Goal: Transaction & Acquisition: Purchase product/service

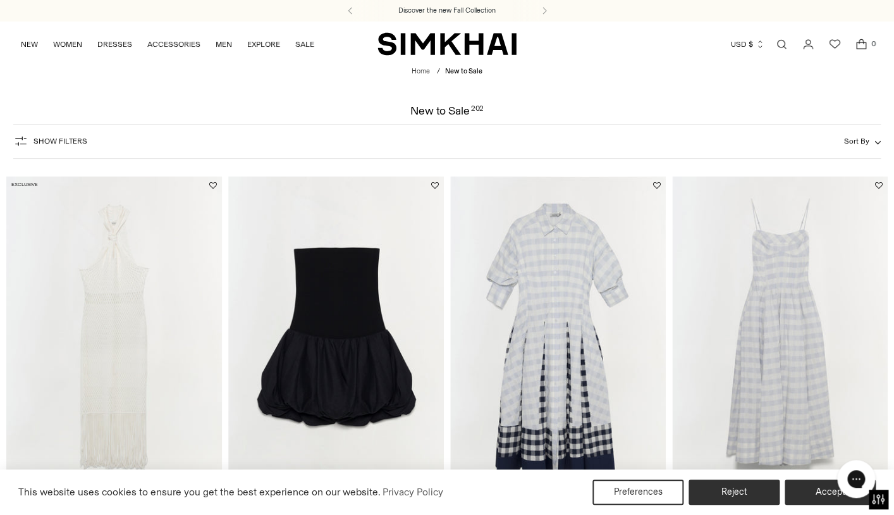
click at [24, 142] on icon "button" at bounding box center [20, 140] width 15 height 15
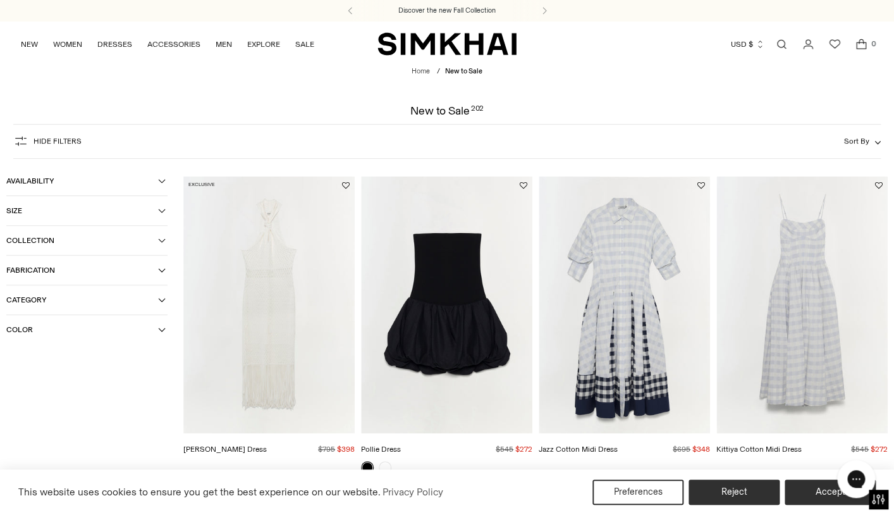
click at [106, 279] on button "Fabrication" at bounding box center [86, 269] width 161 height 29
click at [154, 241] on span "Collection" at bounding box center [82, 240] width 152 height 9
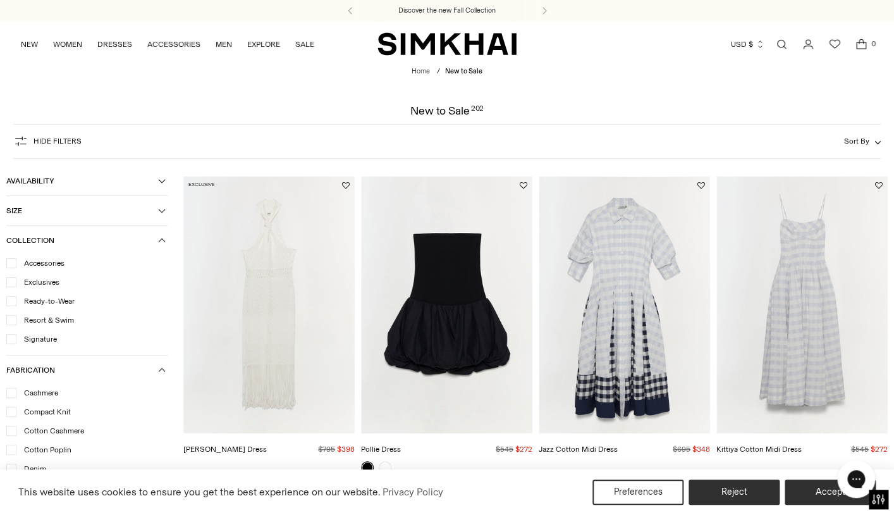
click at [14, 265] on icon at bounding box center [11, 263] width 6 height 6
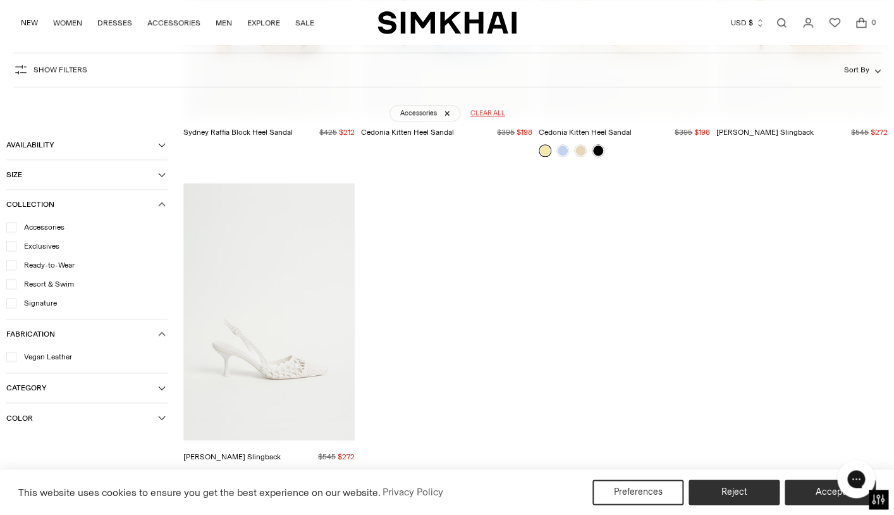
scroll to position [2239, 0]
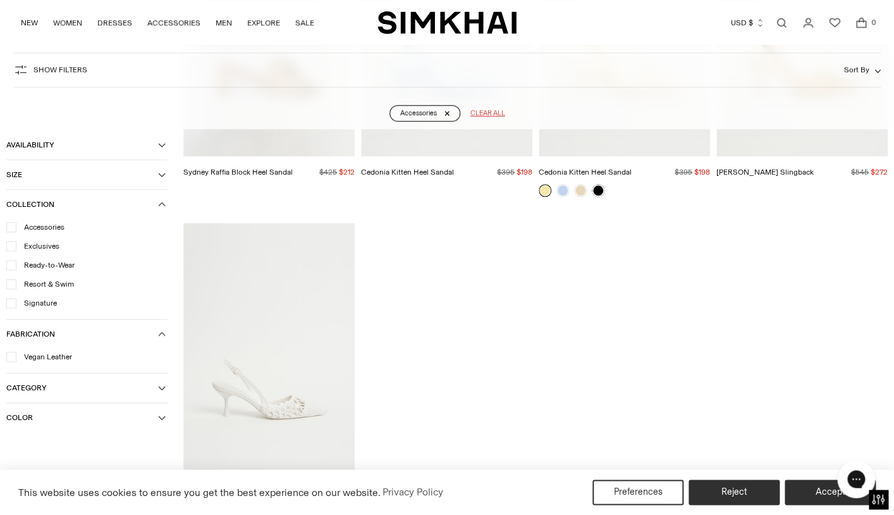
click at [446, 114] on link "Accessories" at bounding box center [424, 113] width 71 height 16
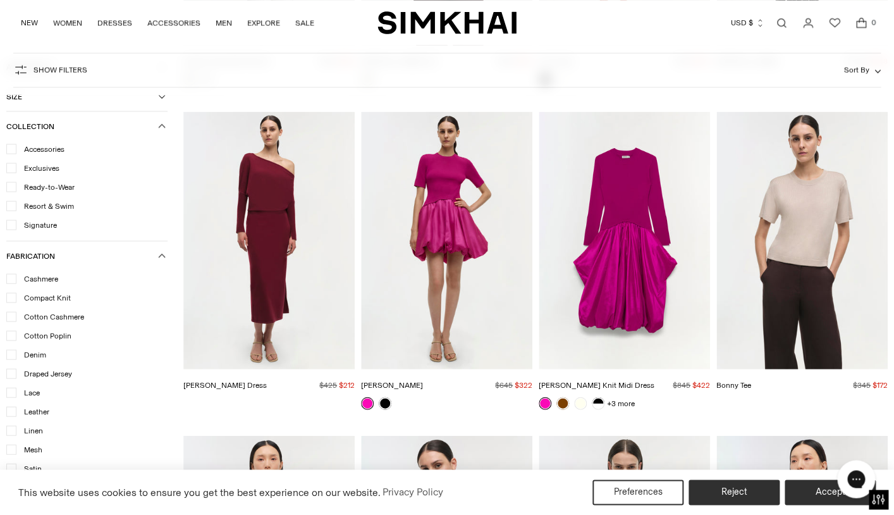
scroll to position [15160, 0]
click at [0, 0] on img "Kenlie Taffeta Knit Midi Dress" at bounding box center [0, 0] width 0 height 0
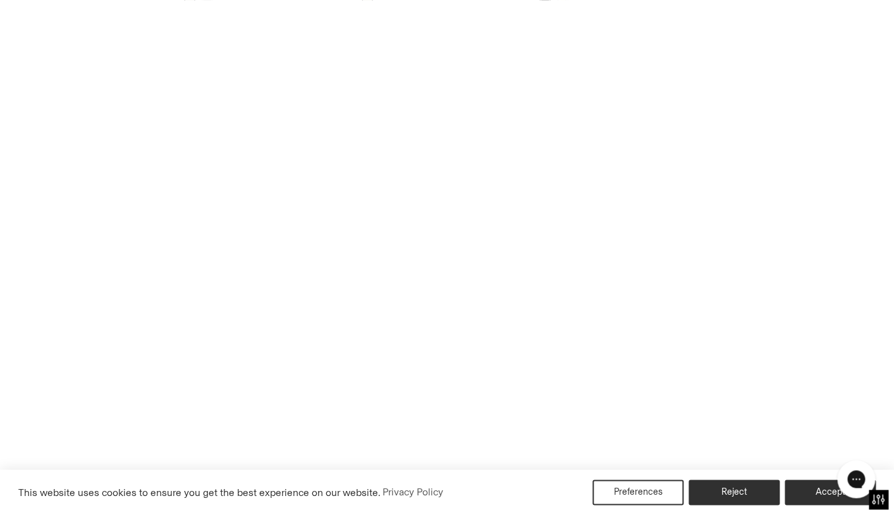
scroll to position [15234, 0]
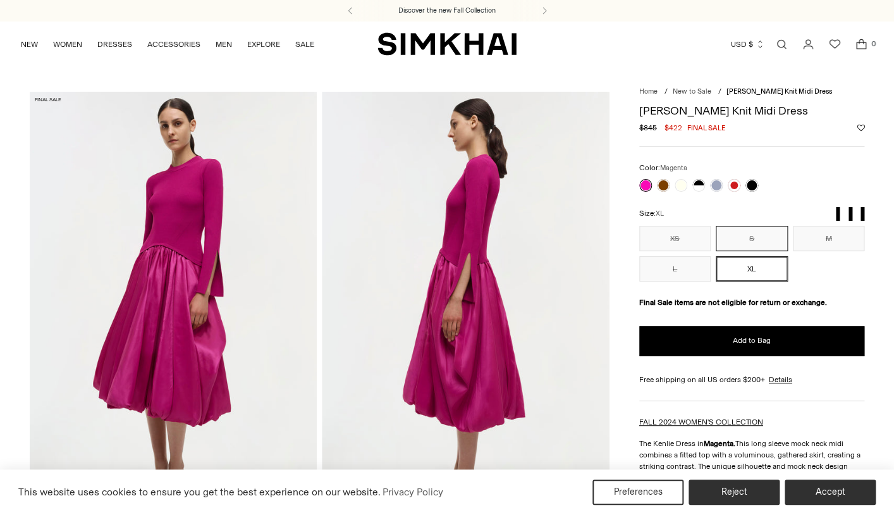
click at [749, 242] on button "S" at bounding box center [752, 238] width 72 height 25
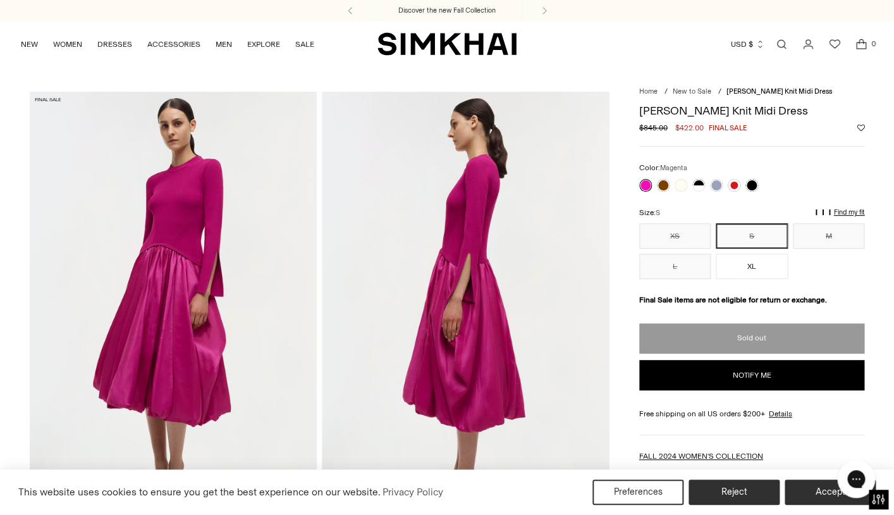
click at [742, 376] on button "Notify me" at bounding box center [752, 375] width 226 height 30
select select "**"
select select "**********"
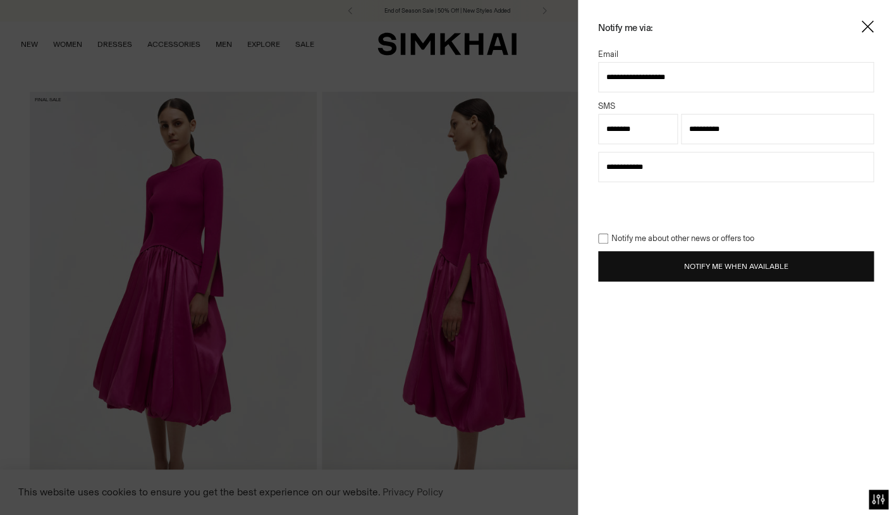
click at [697, 265] on button "Notify Me When Available" at bounding box center [736, 266] width 276 height 30
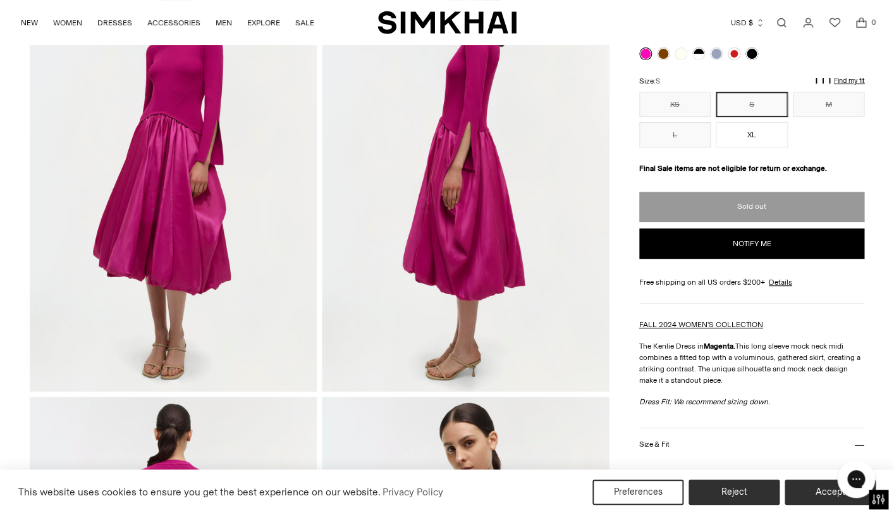
scroll to position [157, 0]
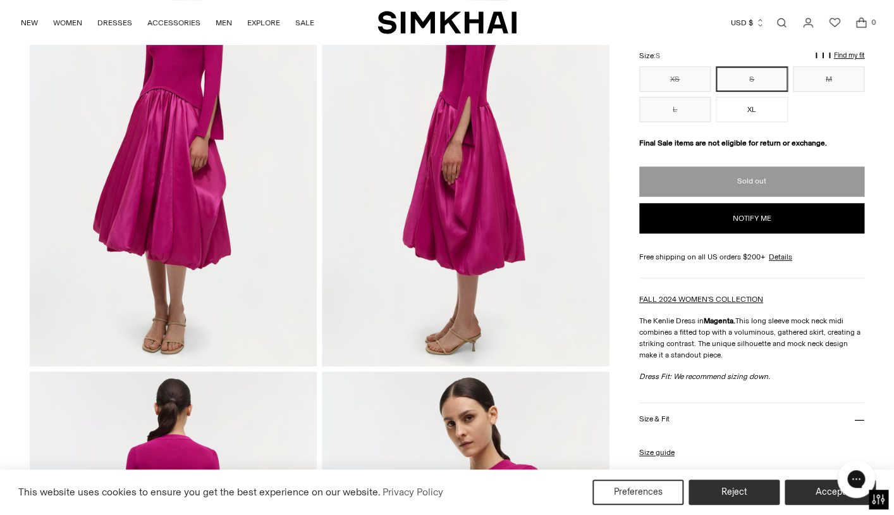
click at [705, 419] on button "Size & Fit" at bounding box center [752, 419] width 226 height 32
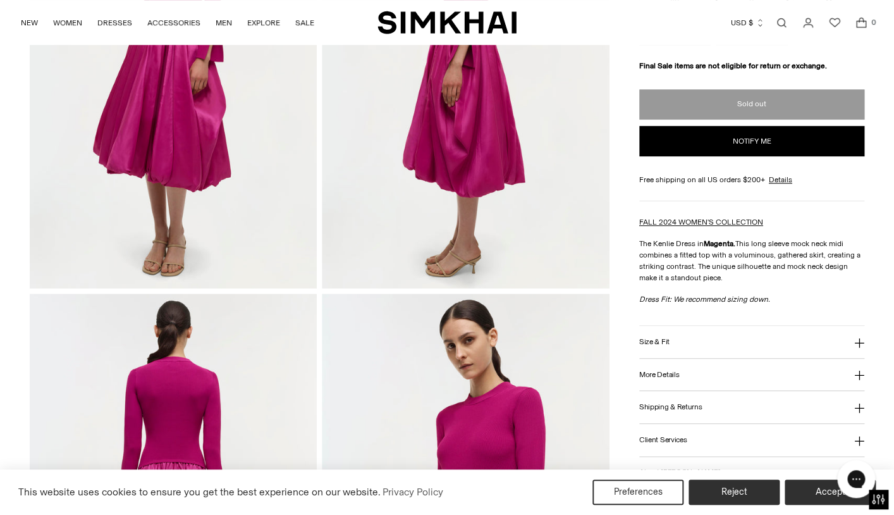
scroll to position [240, 0]
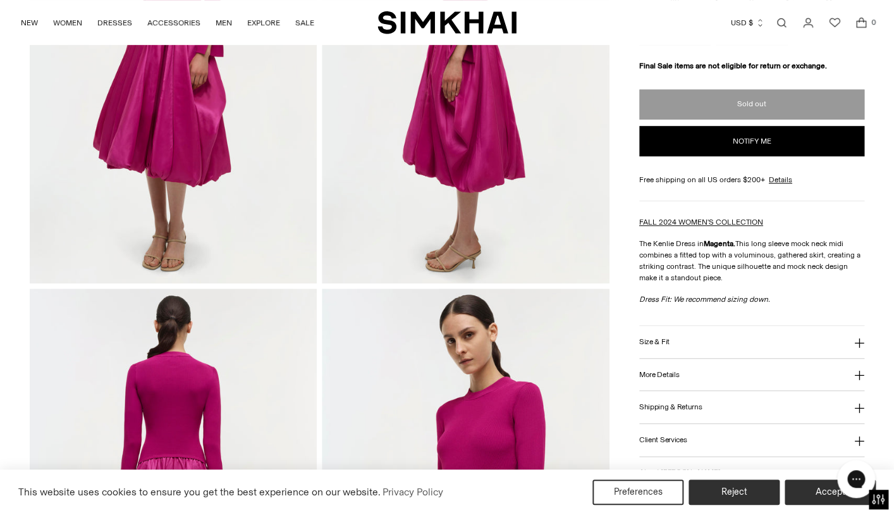
click at [851, 343] on button "Size & Fit" at bounding box center [752, 342] width 226 height 32
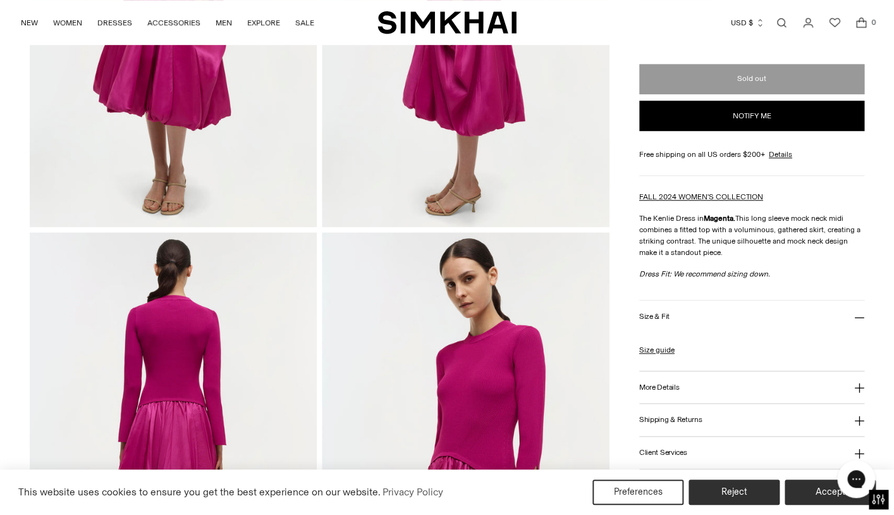
scroll to position [298, 0]
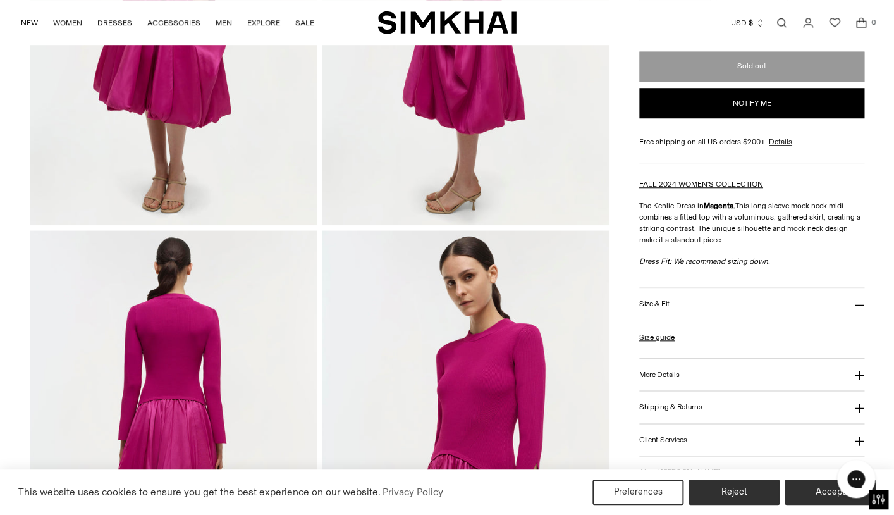
click at [857, 376] on icon at bounding box center [859, 374] width 9 height 9
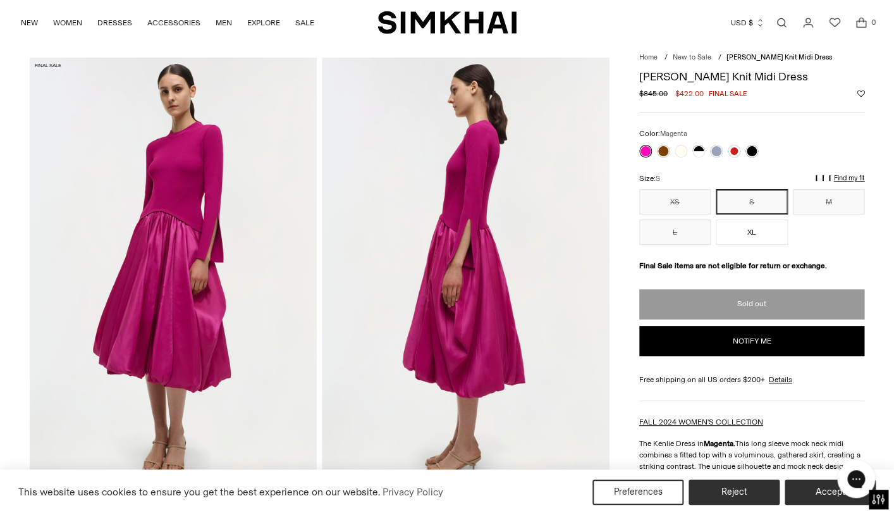
scroll to position [0, 0]
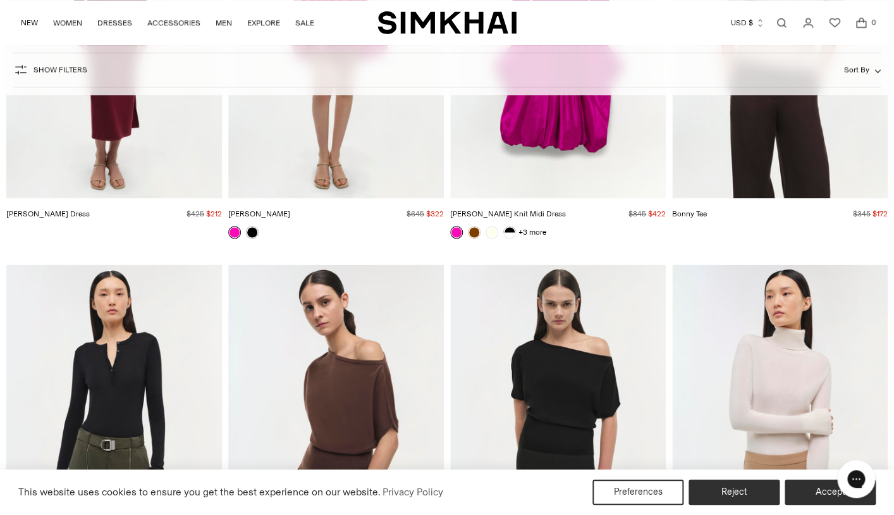
scroll to position [18447, 0]
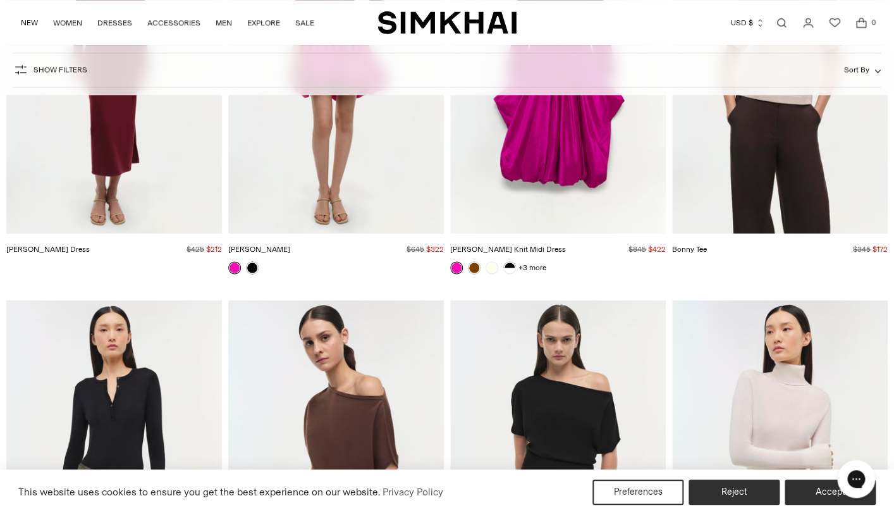
click at [0, 0] on img "Nuha Turtleneck" at bounding box center [0, 0] width 0 height 0
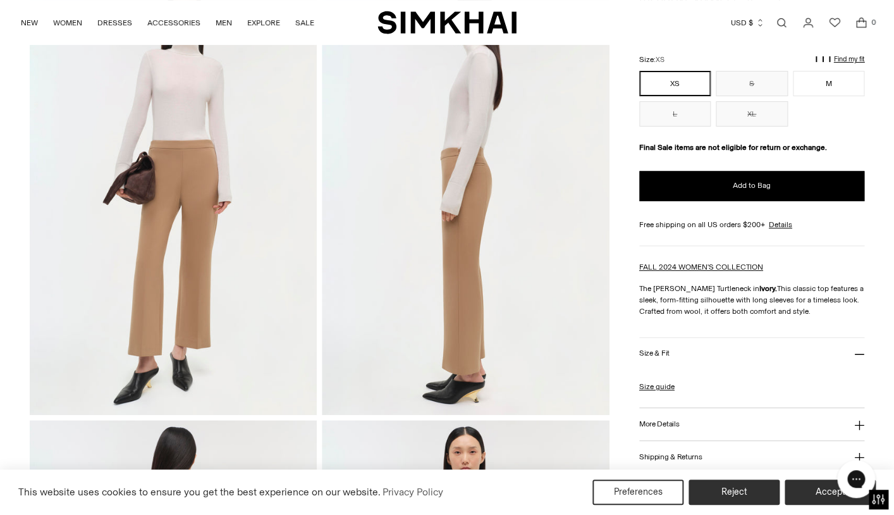
scroll to position [117, 0]
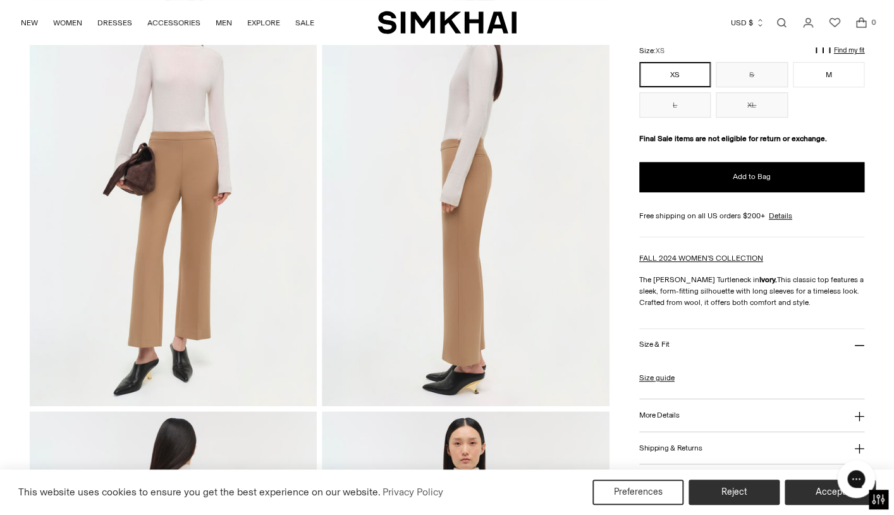
click at [669, 350] on button "Size & Fit" at bounding box center [752, 345] width 226 height 32
click at [662, 422] on button "More Details" at bounding box center [752, 415] width 226 height 32
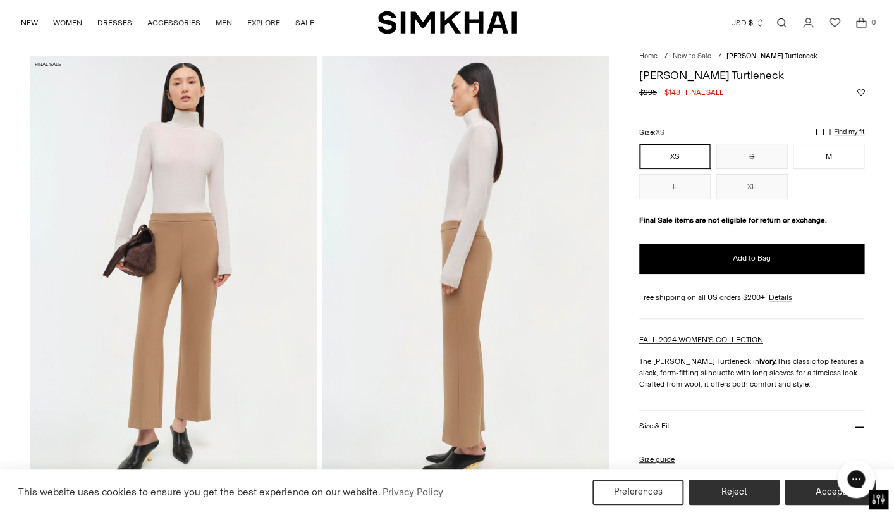
scroll to position [0, 0]
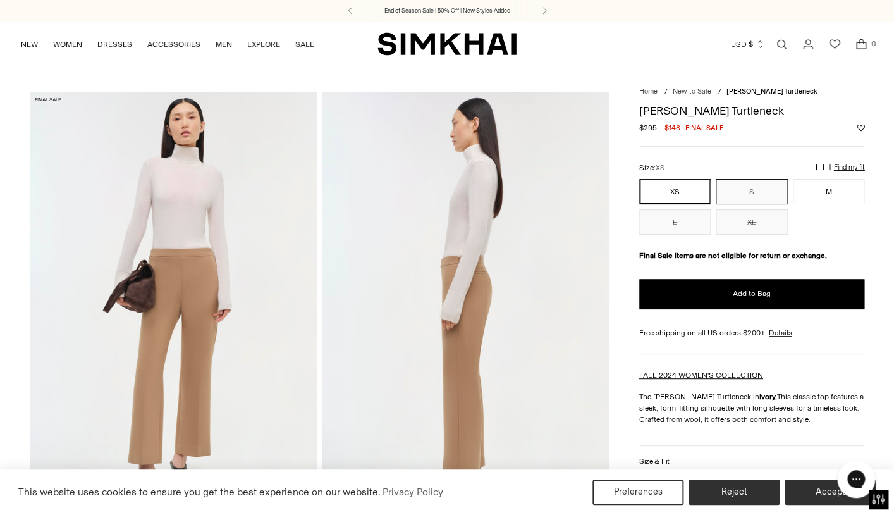
click at [756, 188] on button "S" at bounding box center [752, 191] width 72 height 25
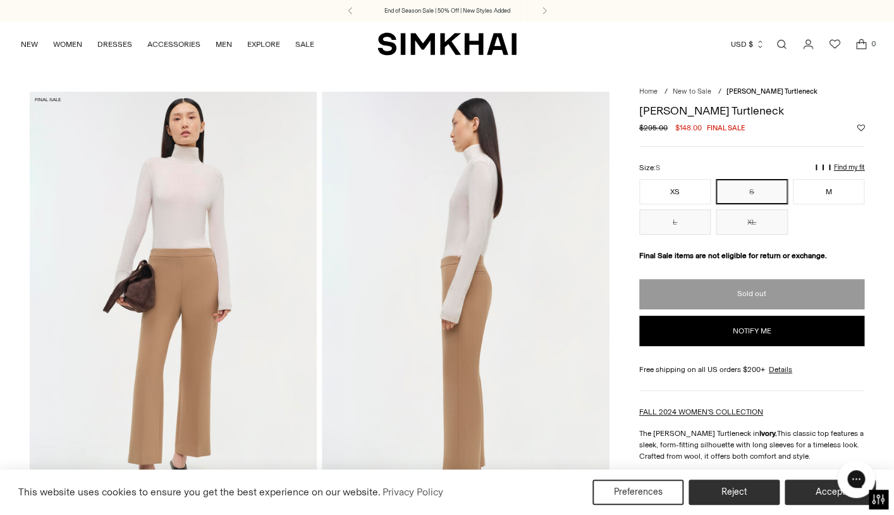
click at [743, 332] on button "Notify me" at bounding box center [752, 330] width 226 height 30
select select "**"
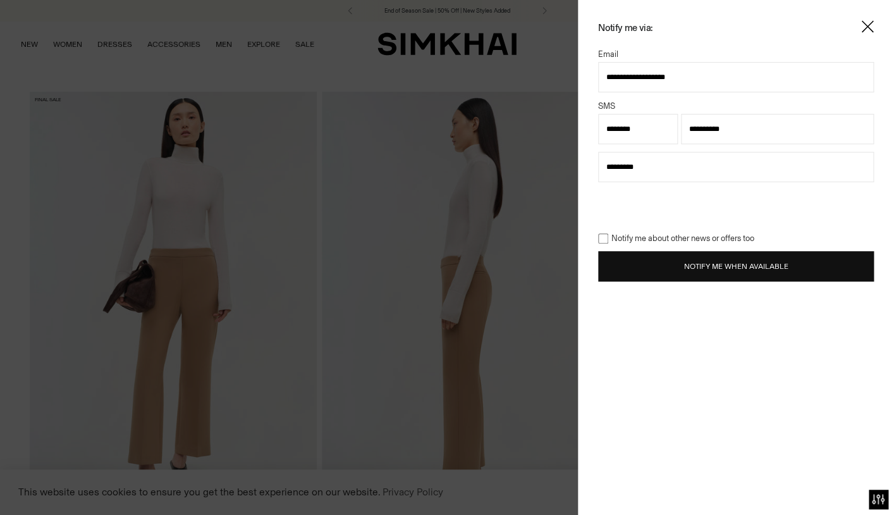
click at [716, 269] on button "Notify Me When Available" at bounding box center [736, 266] width 276 height 30
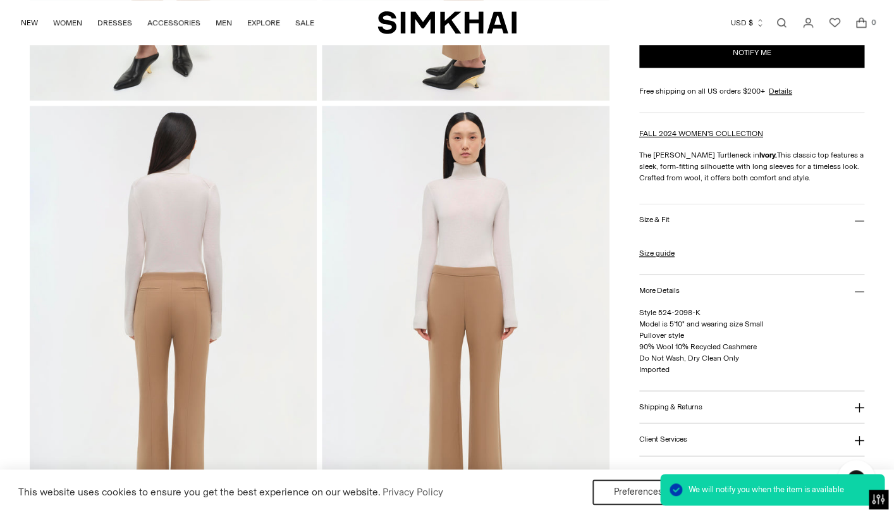
scroll to position [456, 0]
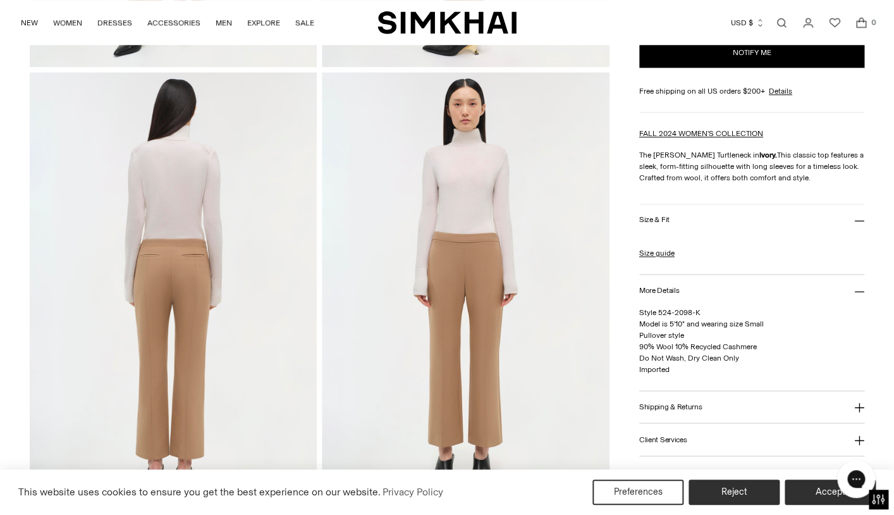
click at [467, 204] on img at bounding box center [466, 287] width 288 height 431
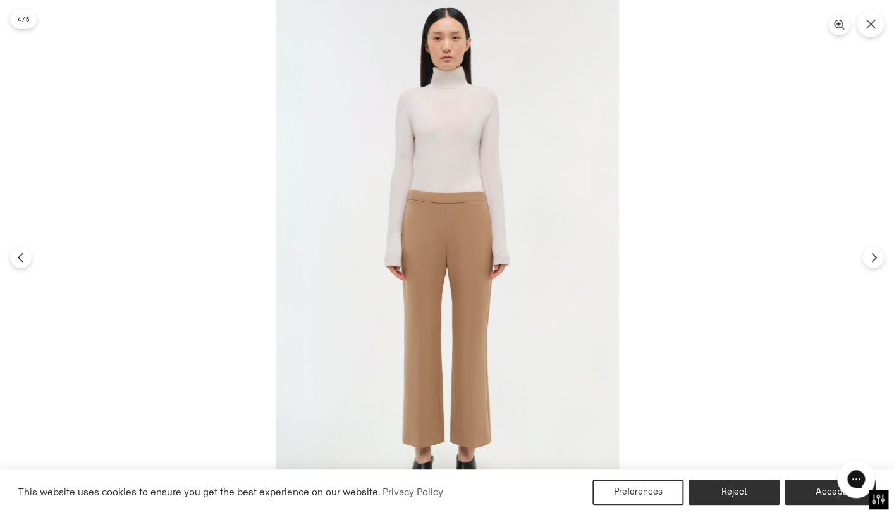
click at [458, 206] on img at bounding box center [447, 257] width 343 height 515
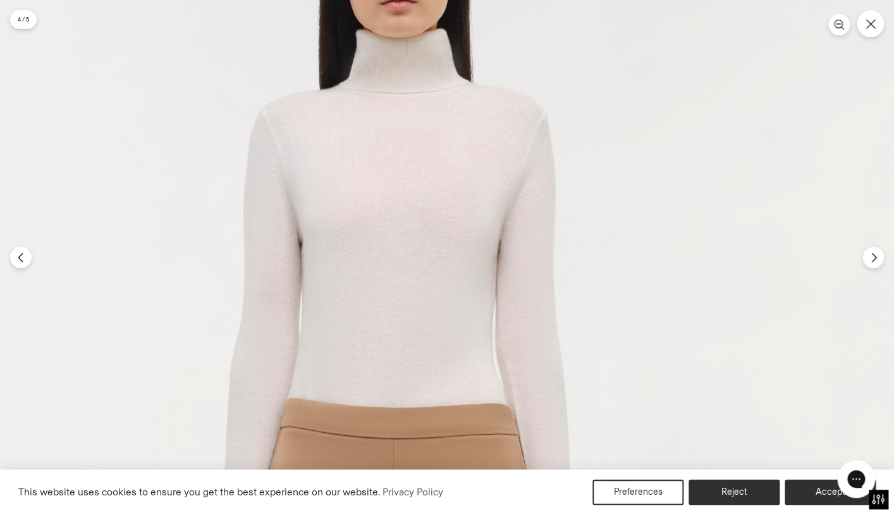
click at [874, 28] on icon "Close" at bounding box center [870, 23] width 11 height 11
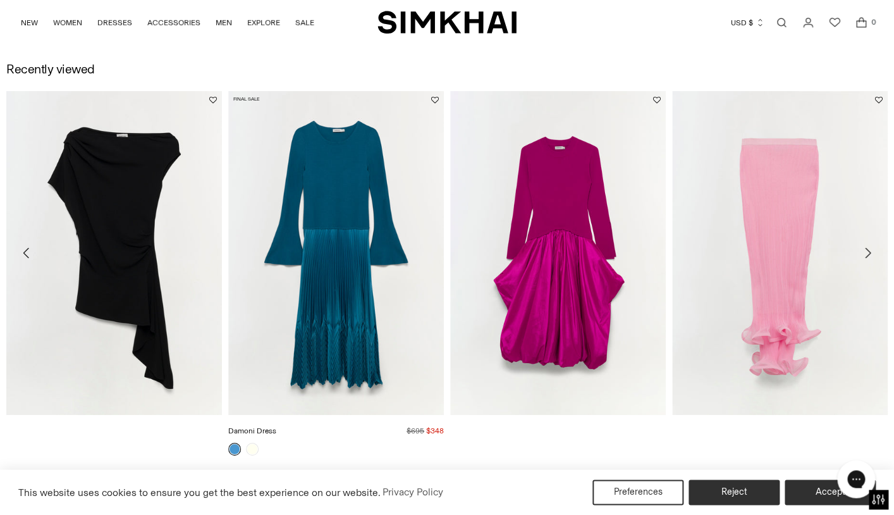
scroll to position [1366, 0]
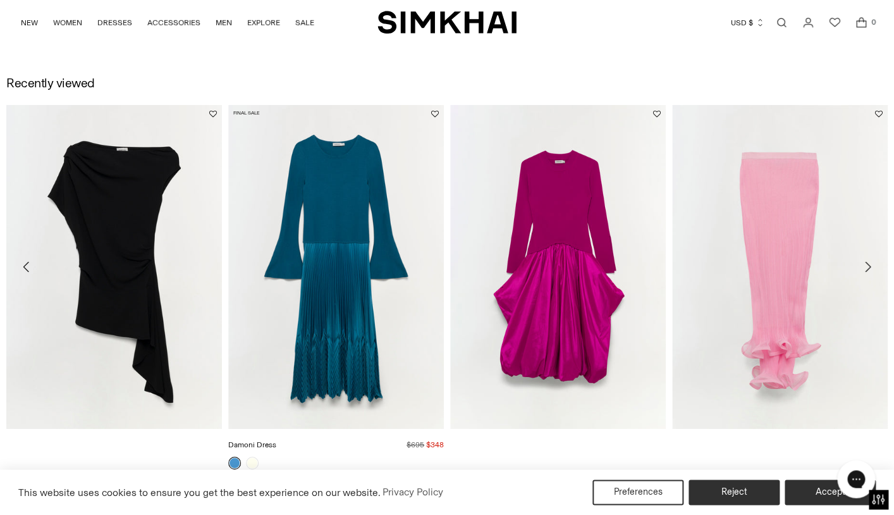
click at [0, 0] on img "Damoni Dress" at bounding box center [0, 0] width 0 height 0
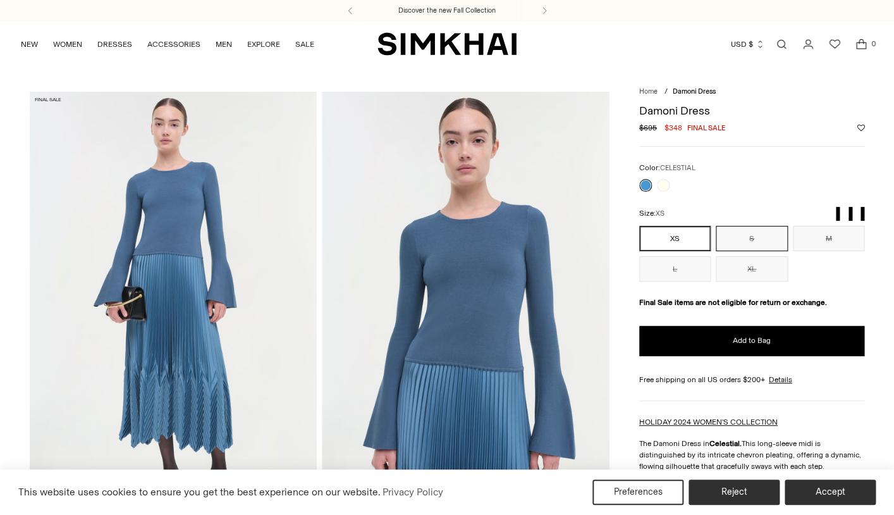
click at [754, 237] on button "S" at bounding box center [752, 238] width 72 height 25
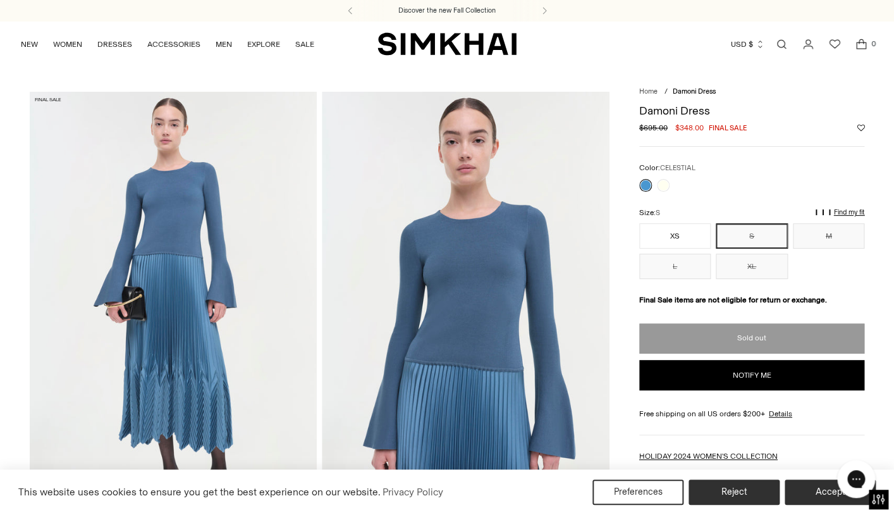
click at [744, 377] on button "Notify me" at bounding box center [752, 375] width 226 height 30
select select "**"
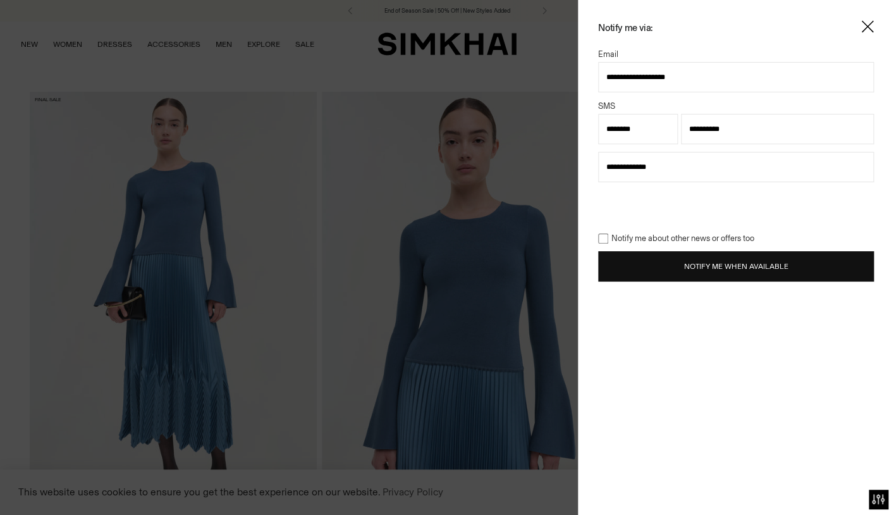
click at [711, 267] on button "Notify Me When Available" at bounding box center [736, 266] width 276 height 30
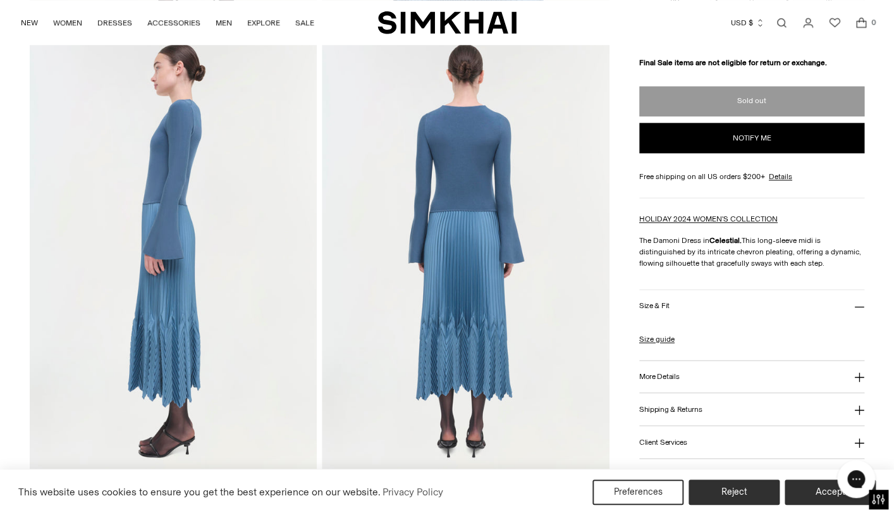
scroll to position [498, 0]
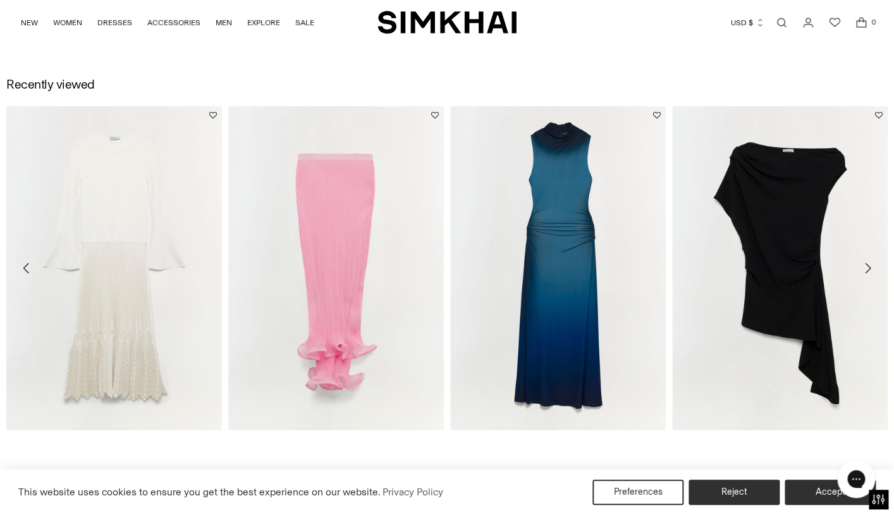
scroll to position [1361, 0]
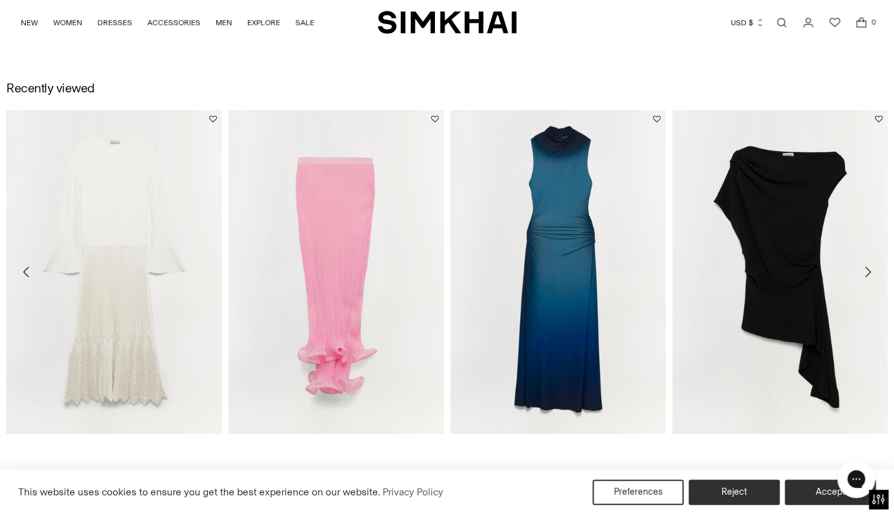
click at [867, 271] on icon "Move to next carousel slide" at bounding box center [867, 271] width 15 height 15
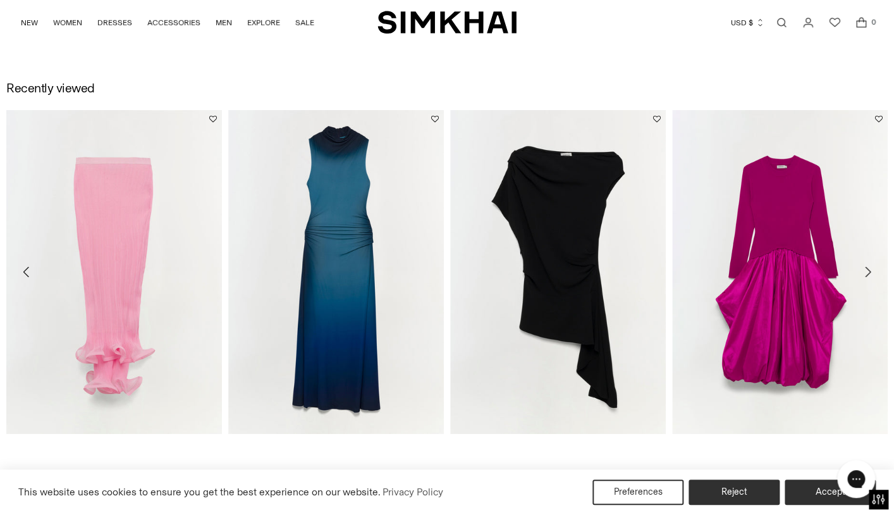
click at [867, 271] on icon "Move to next carousel slide" at bounding box center [867, 271] width 15 height 15
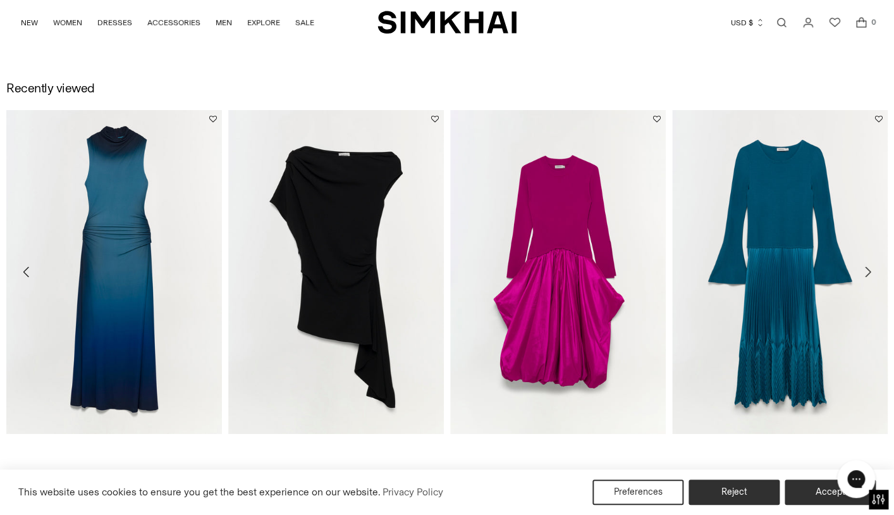
click at [867, 271] on icon "Move to next carousel slide" at bounding box center [867, 271] width 15 height 15
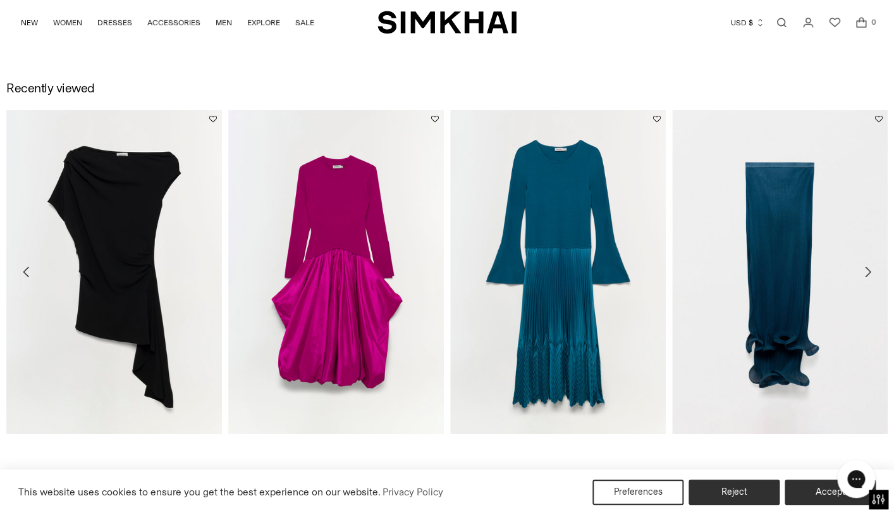
click at [867, 271] on icon "Move to next carousel slide" at bounding box center [867, 271] width 15 height 15
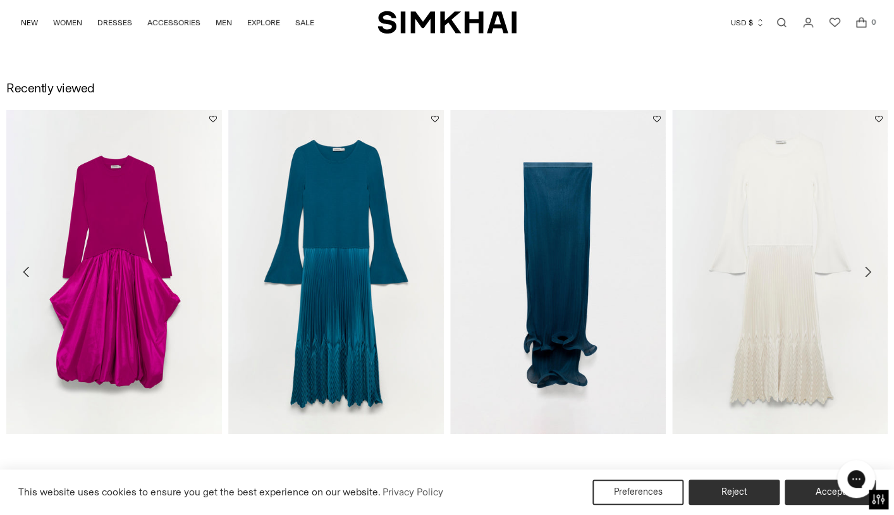
click at [867, 272] on icon "Move to next carousel slide" at bounding box center [867, 271] width 15 height 15
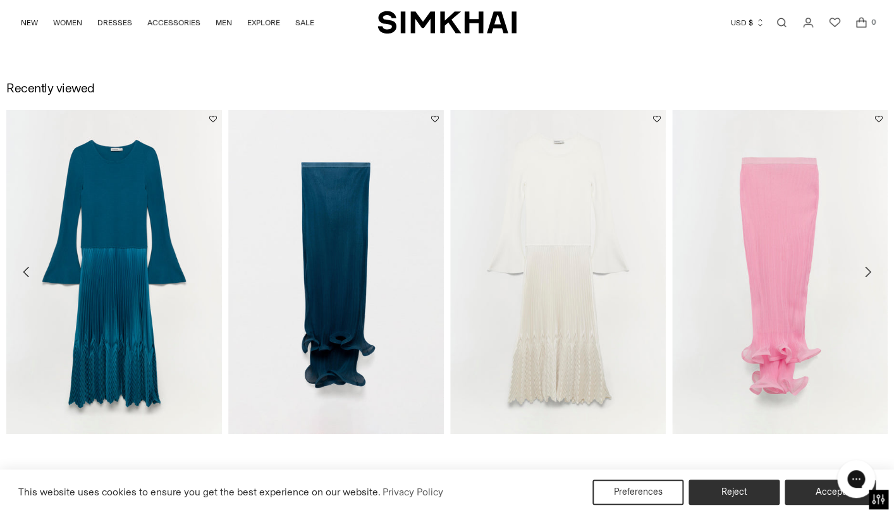
click at [24, 274] on icon "Move to previous carousel slide" at bounding box center [26, 271] width 15 height 15
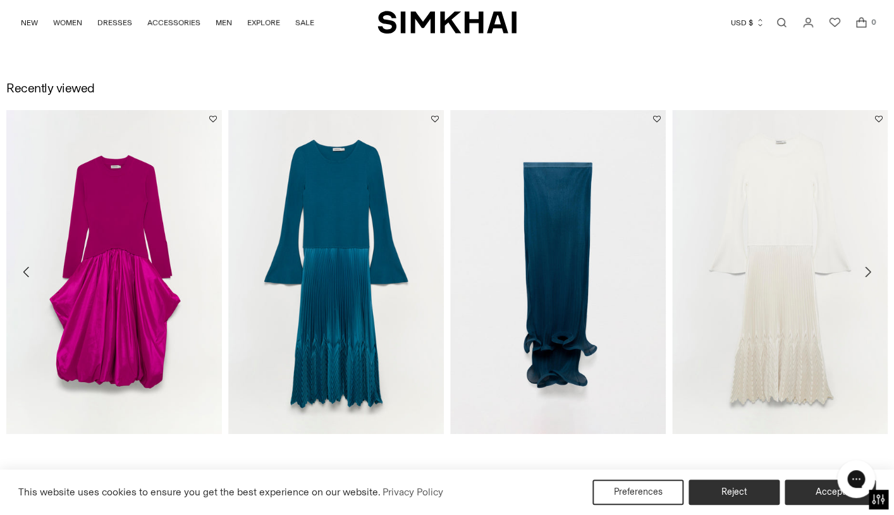
click at [24, 274] on icon "Move to previous carousel slide" at bounding box center [26, 271] width 15 height 15
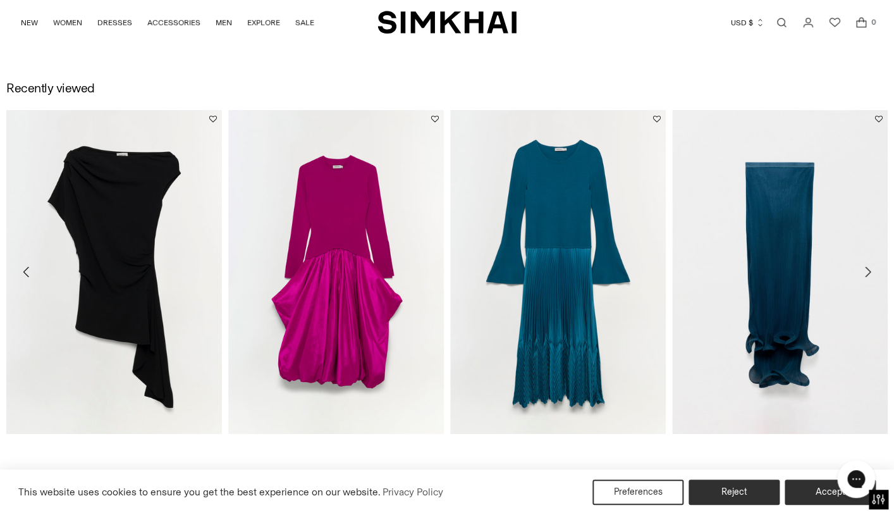
click at [24, 274] on icon "Move to previous carousel slide" at bounding box center [26, 271] width 15 height 15
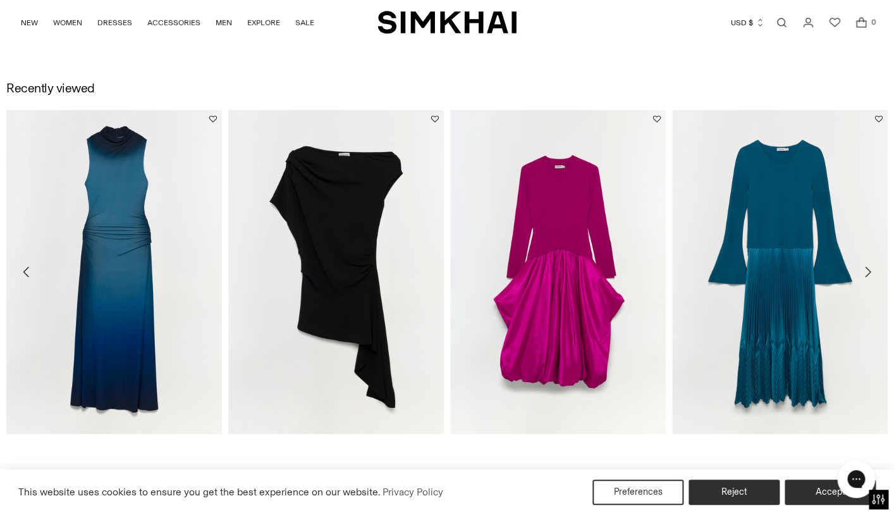
click at [24, 274] on icon "Move to previous carousel slide" at bounding box center [26, 271] width 15 height 15
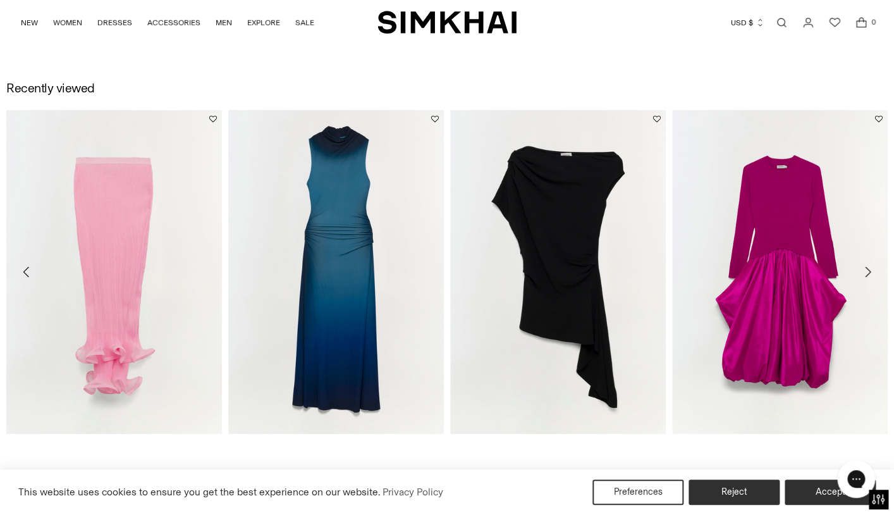
click at [29, 277] on icon "Move to previous carousel slide" at bounding box center [26, 271] width 15 height 15
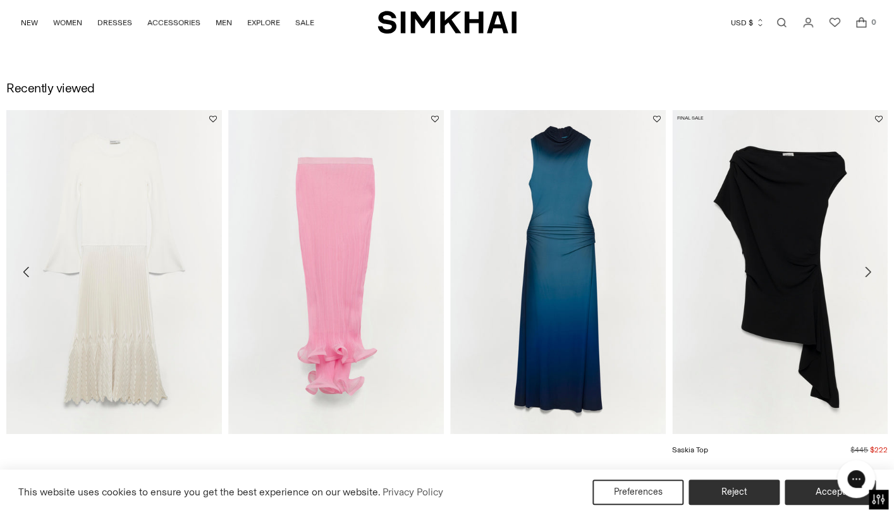
click at [0, 0] on img "Saskia Top" at bounding box center [0, 0] width 0 height 0
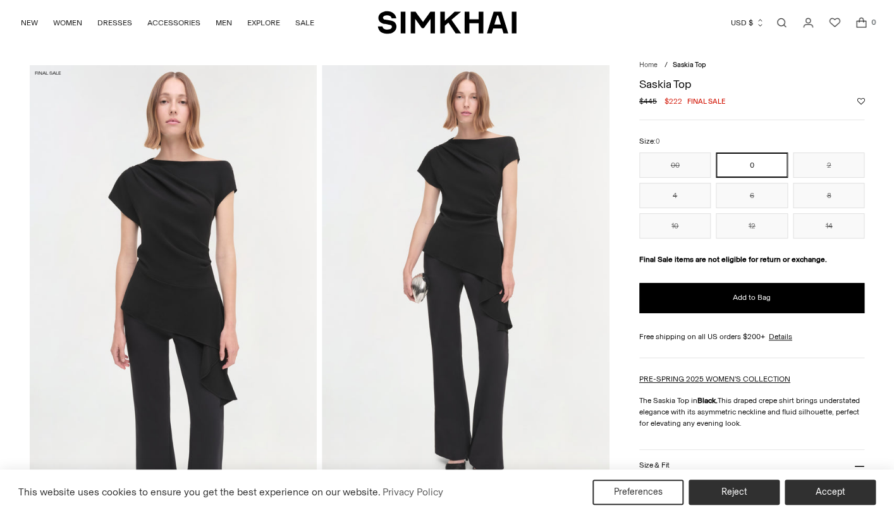
scroll to position [37, 0]
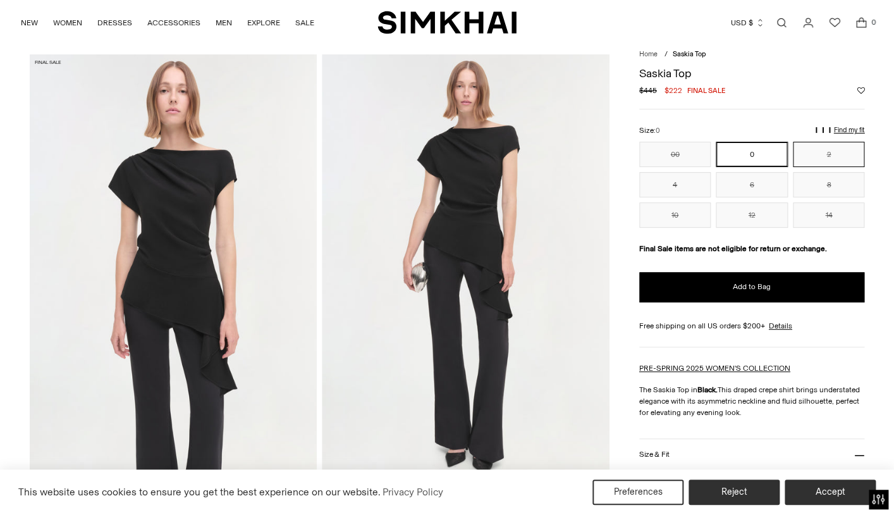
click at [840, 156] on button "2" at bounding box center [829, 154] width 72 height 25
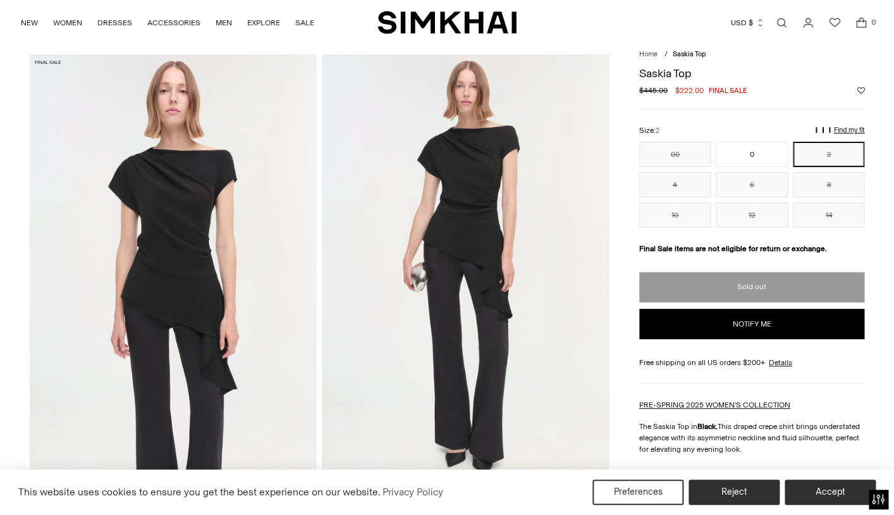
click at [754, 326] on button "Notify me" at bounding box center [752, 324] width 226 height 30
select select "**"
select select "**********"
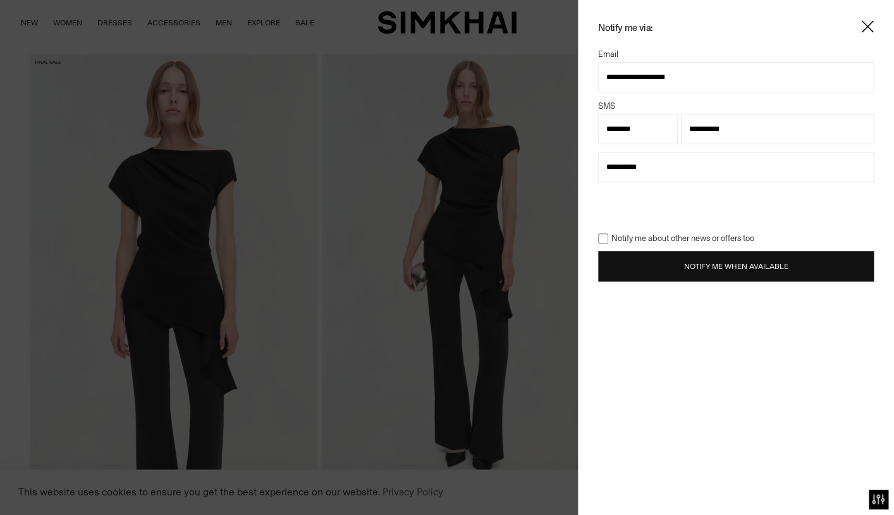
click at [727, 269] on button "Notify Me When Available" at bounding box center [736, 266] width 276 height 30
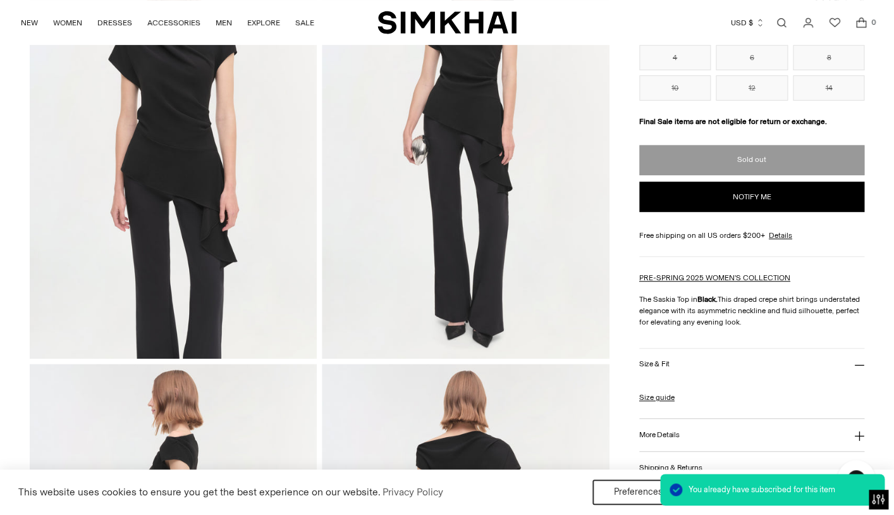
scroll to position [199, 0]
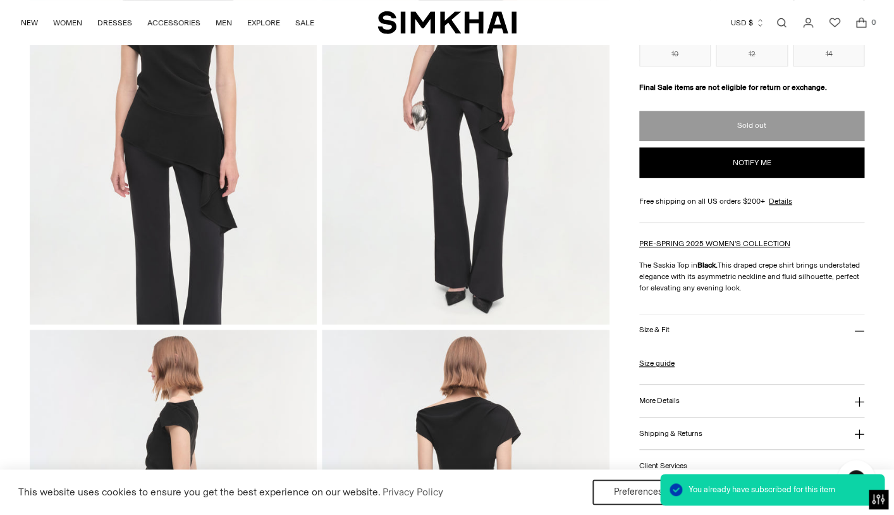
click at [715, 328] on button "Size & Fit" at bounding box center [752, 330] width 226 height 32
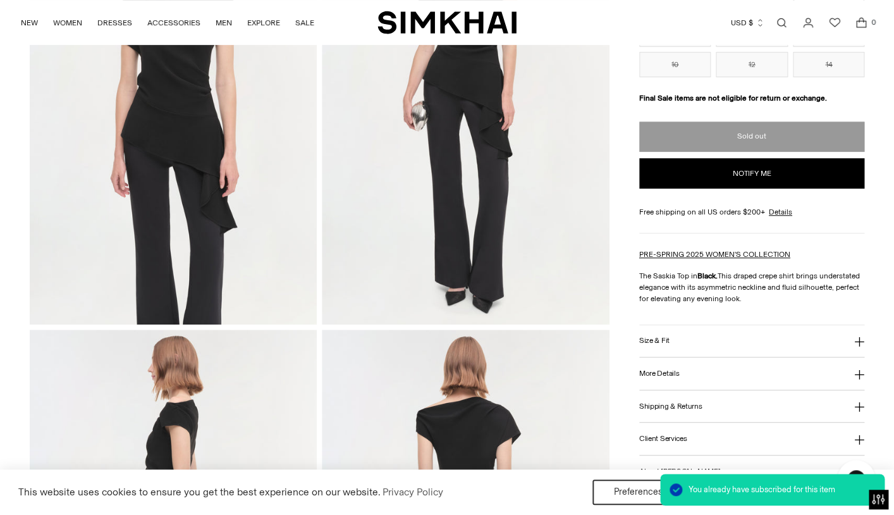
click at [715, 328] on button "Size & Fit" at bounding box center [752, 341] width 226 height 32
click at [677, 420] on button "More Details" at bounding box center [752, 411] width 226 height 32
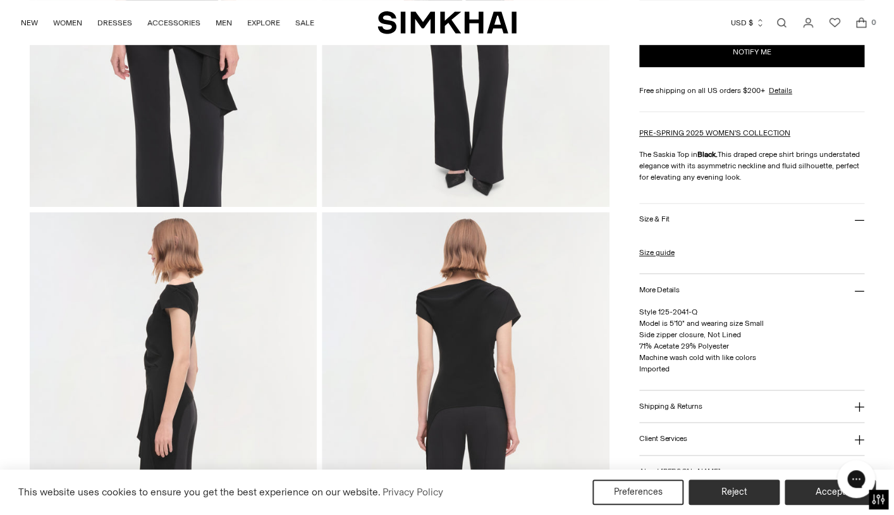
scroll to position [320, 0]
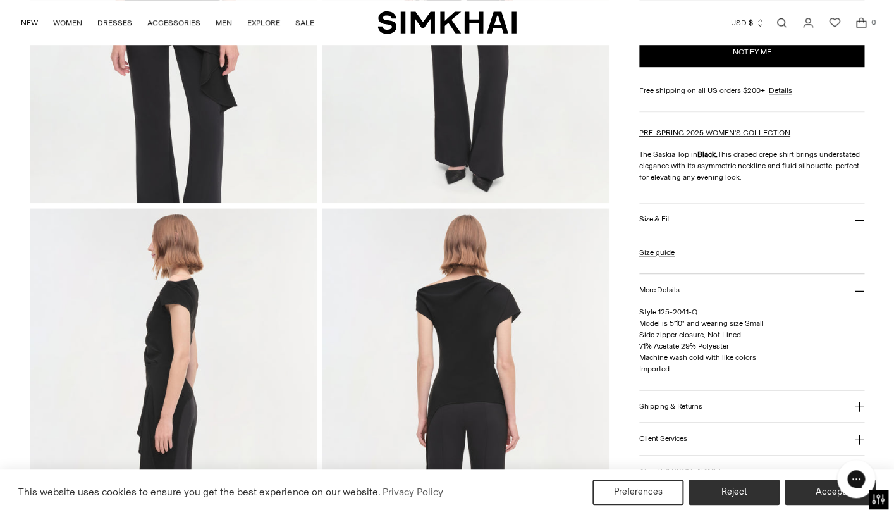
click at [164, 373] on img at bounding box center [174, 423] width 288 height 431
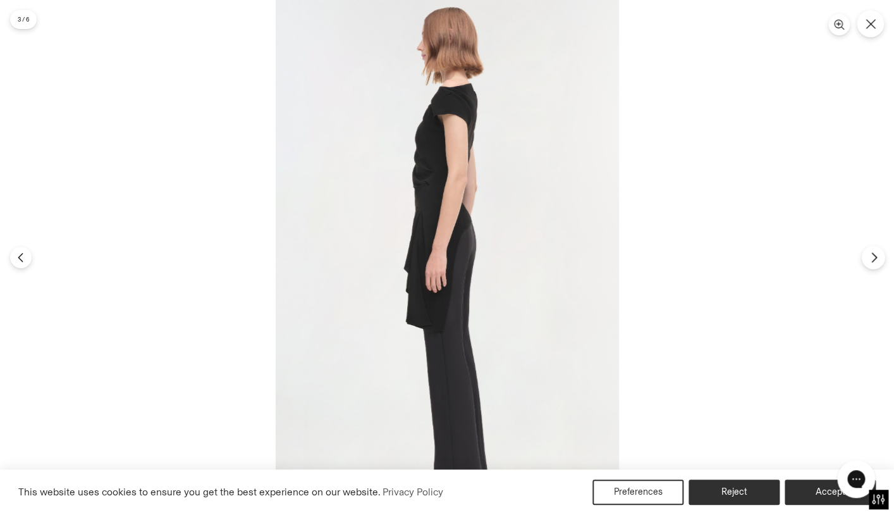
click at [874, 257] on icon "Next" at bounding box center [873, 257] width 11 height 11
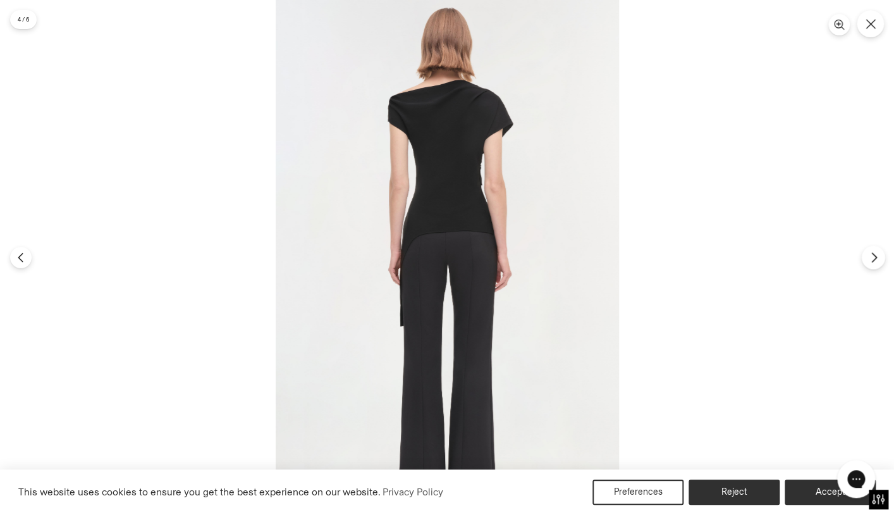
click at [874, 257] on icon "Next" at bounding box center [873, 257] width 11 height 11
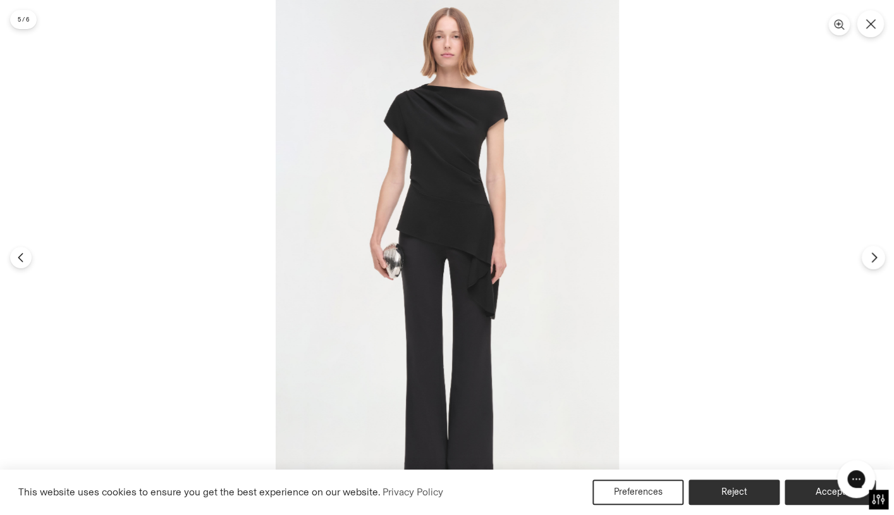
click at [874, 257] on icon "Next" at bounding box center [873, 257] width 11 height 11
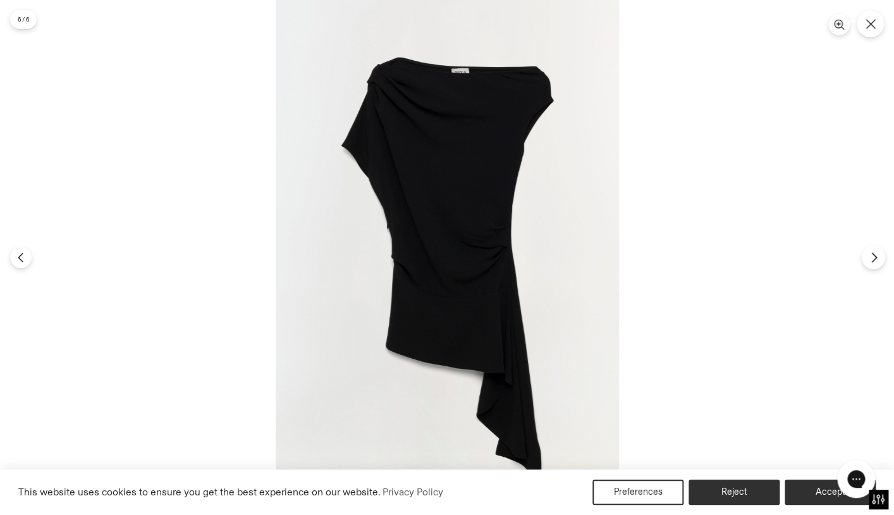
click at [874, 257] on icon "Next" at bounding box center [873, 257] width 11 height 11
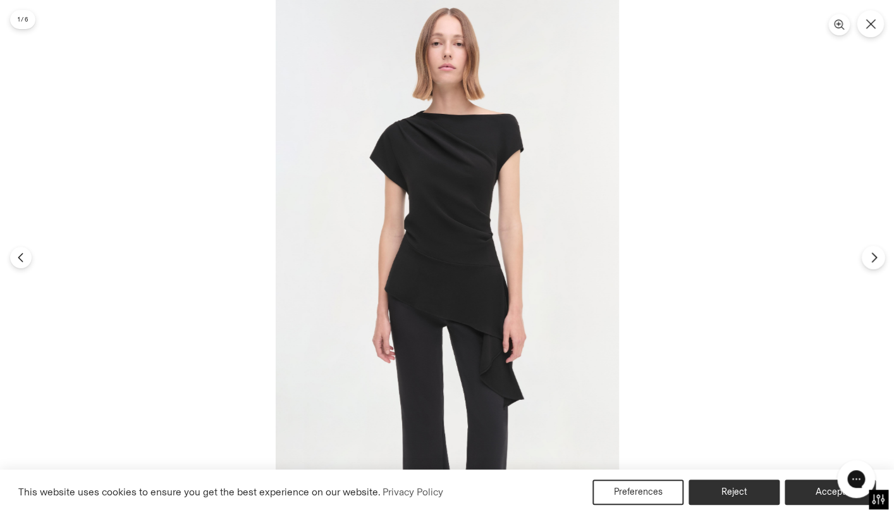
click at [874, 257] on icon "Next" at bounding box center [873, 257] width 11 height 11
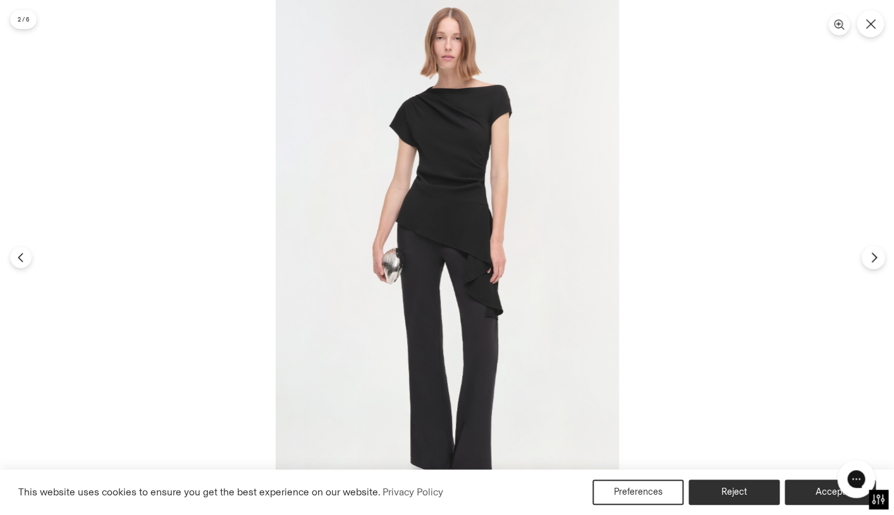
click at [874, 257] on icon "Next" at bounding box center [873, 257] width 11 height 11
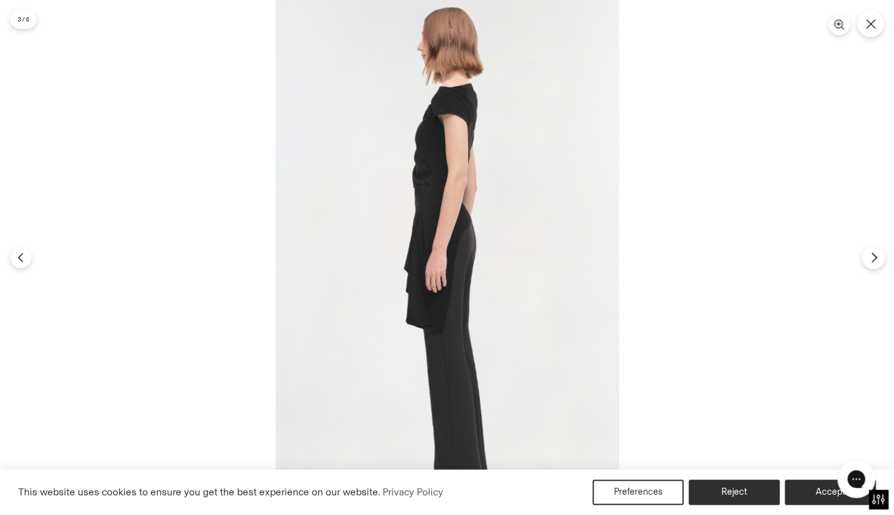
click at [874, 260] on icon "Next" at bounding box center [873, 257] width 4 height 9
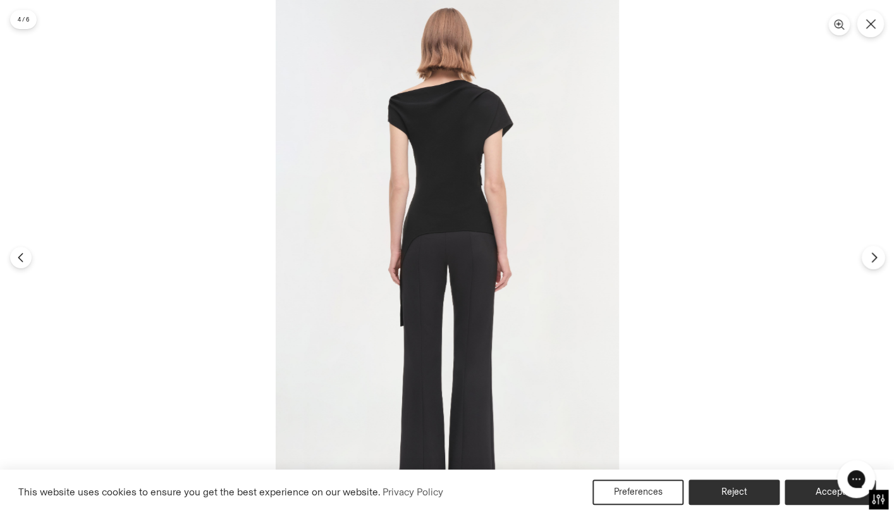
click at [874, 260] on icon "Next" at bounding box center [873, 257] width 4 height 9
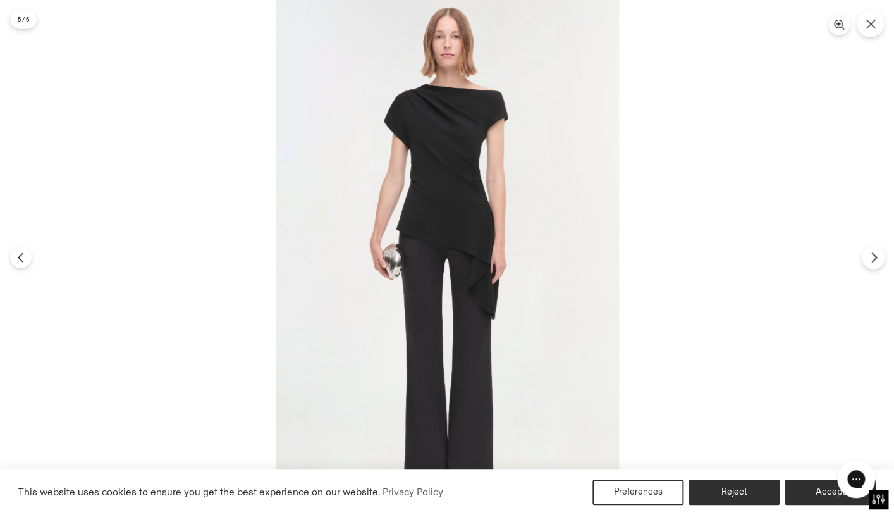
click at [874, 260] on icon "Next" at bounding box center [873, 257] width 11 height 11
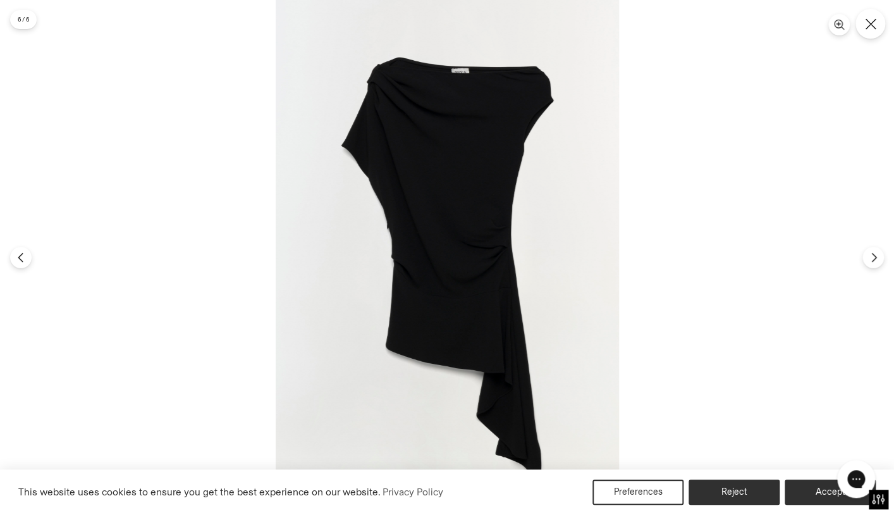
click at [869, 25] on icon "Close" at bounding box center [870, 23] width 11 height 11
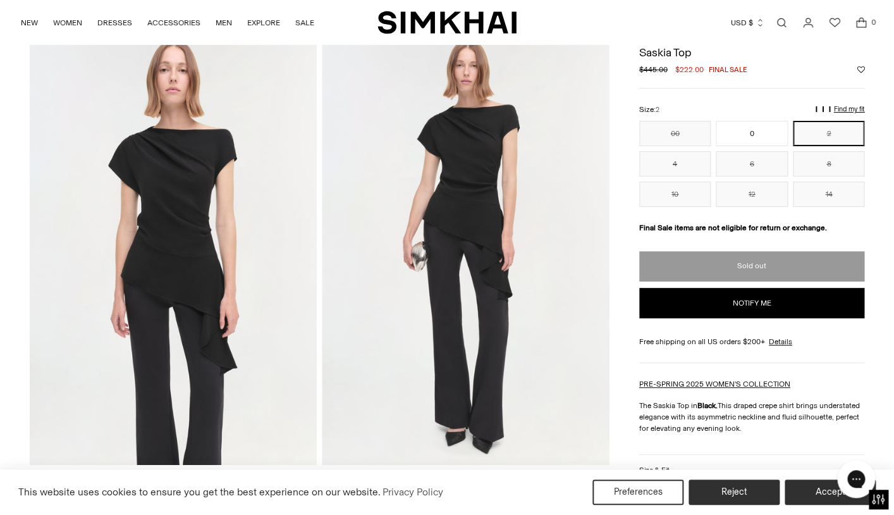
scroll to position [40, 0]
